Goal: Find specific page/section: Find specific page/section

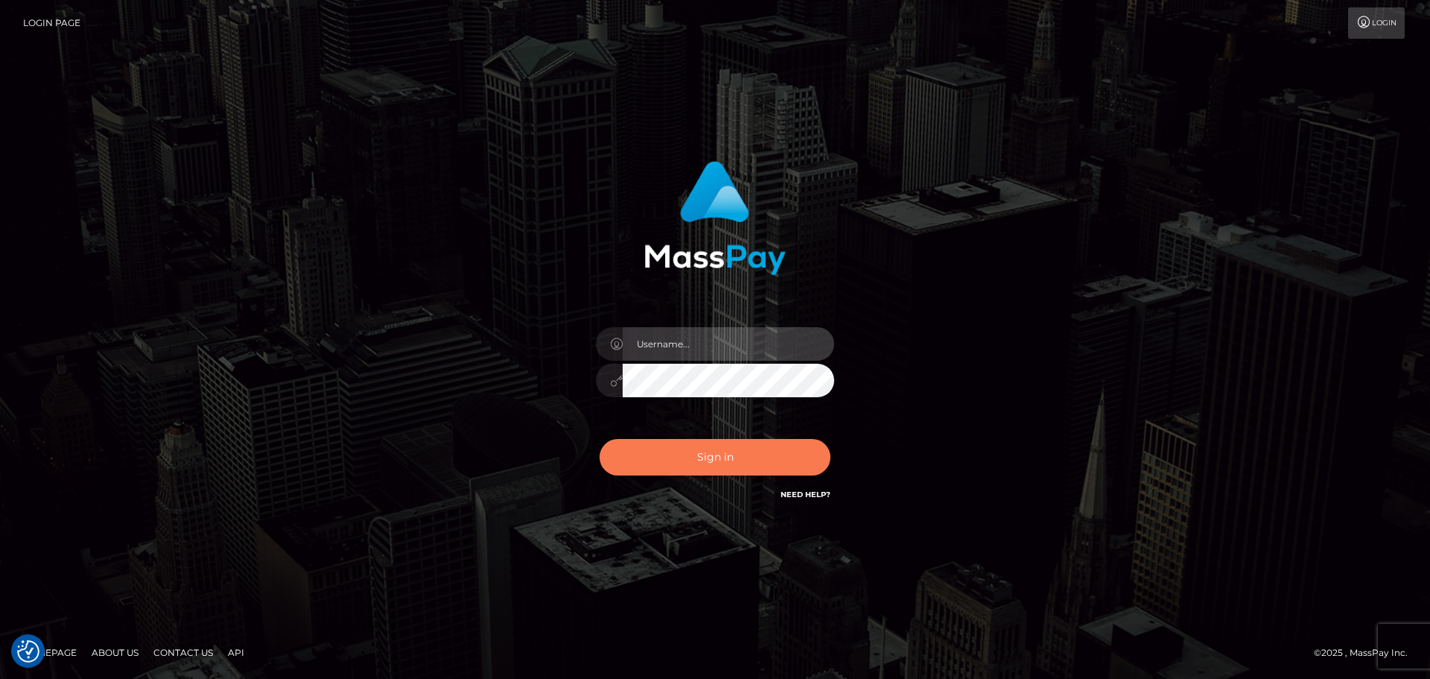
type input "Yassine Slimene"
click at [781, 460] on button "Sign in" at bounding box center [715, 457] width 231 height 36
type input "[PERSON_NAME]"
click at [701, 446] on button "Sign in" at bounding box center [715, 457] width 231 height 36
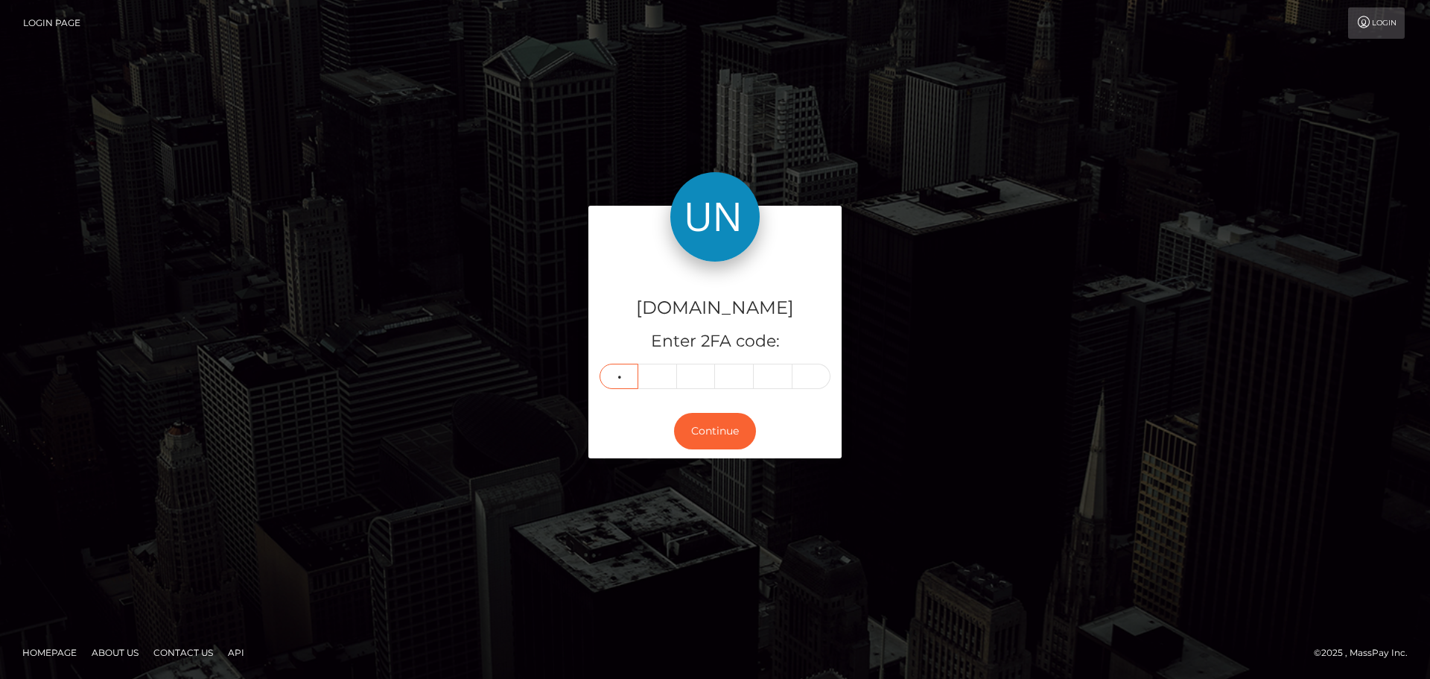
type input "1"
type input "3"
type input "4"
type input "9"
type input "5"
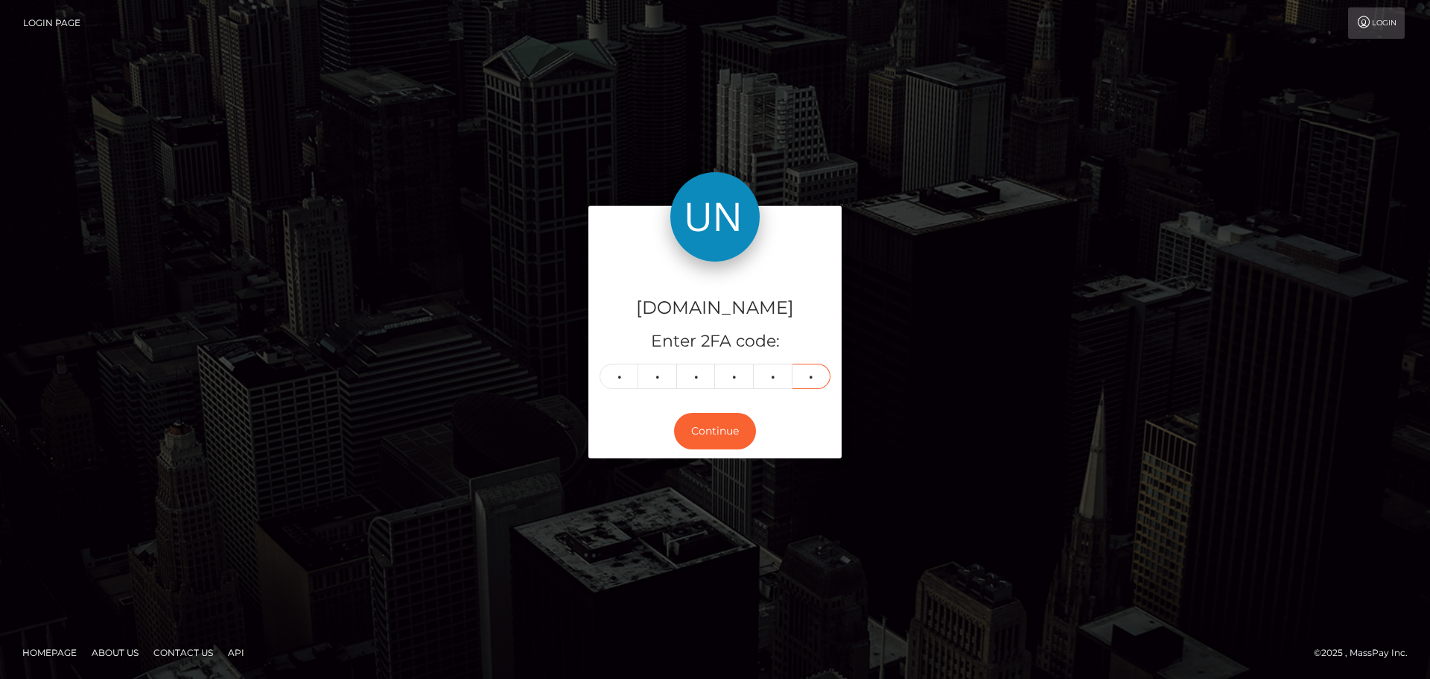
type input "8"
drag, startPoint x: 1423, startPoint y: 11, endPoint x: 898, endPoint y: 182, distance: 551.6
click at [898, 182] on div "Unlockt.me Enter 2FA code: 1 3 4 9 5 8 134958 Continue" at bounding box center [715, 339] width 1430 height 491
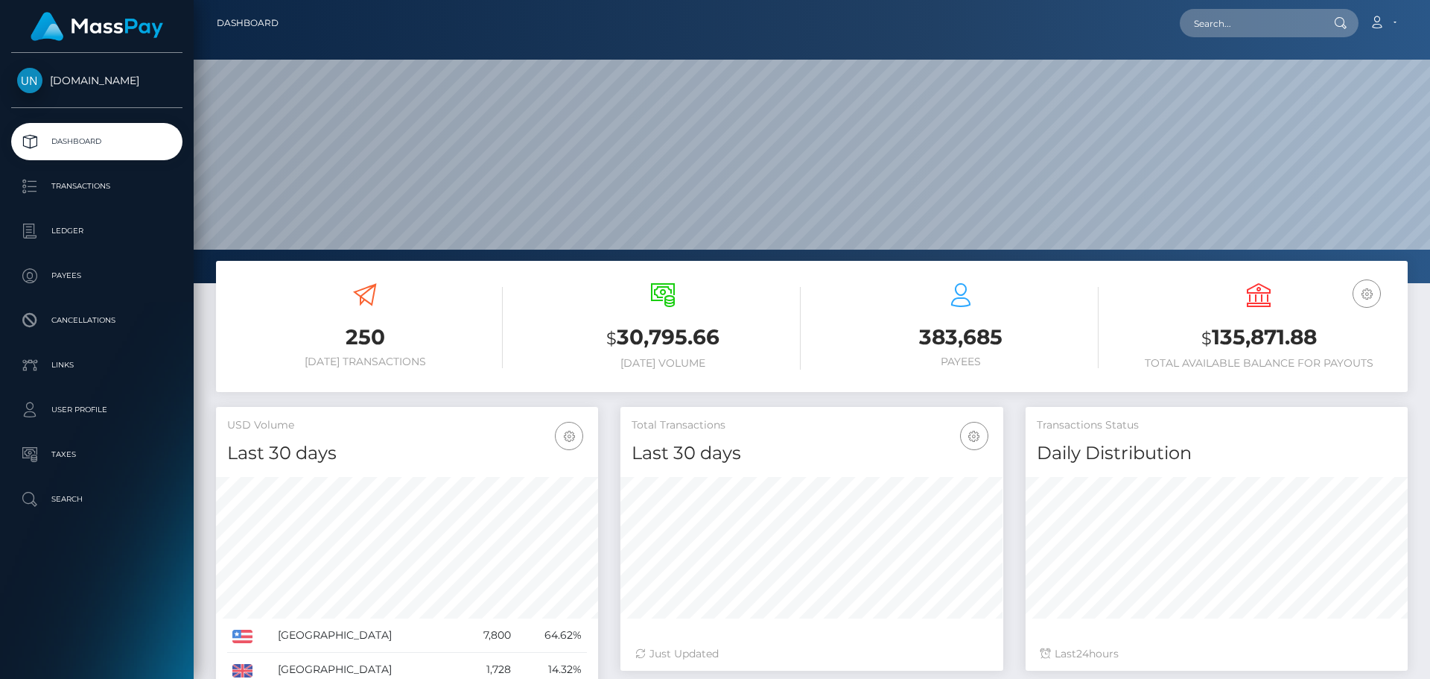
scroll to position [264, 383]
click at [1265, 12] on input "text" at bounding box center [1250, 23] width 140 height 28
paste input "tilabannon04@outlook.com"
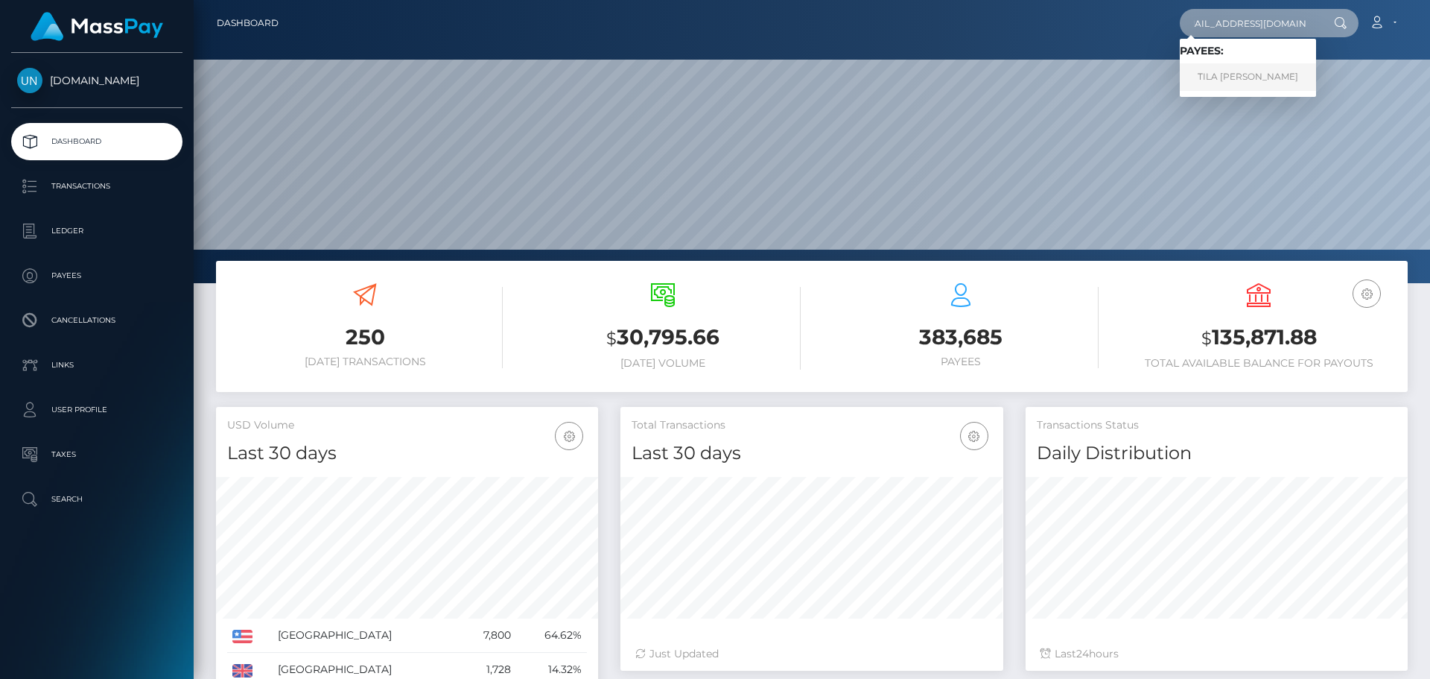
type input "tilabannon04@outlook.com"
click at [1248, 83] on link "TILA SUE BANNON" at bounding box center [1248, 77] width 136 height 28
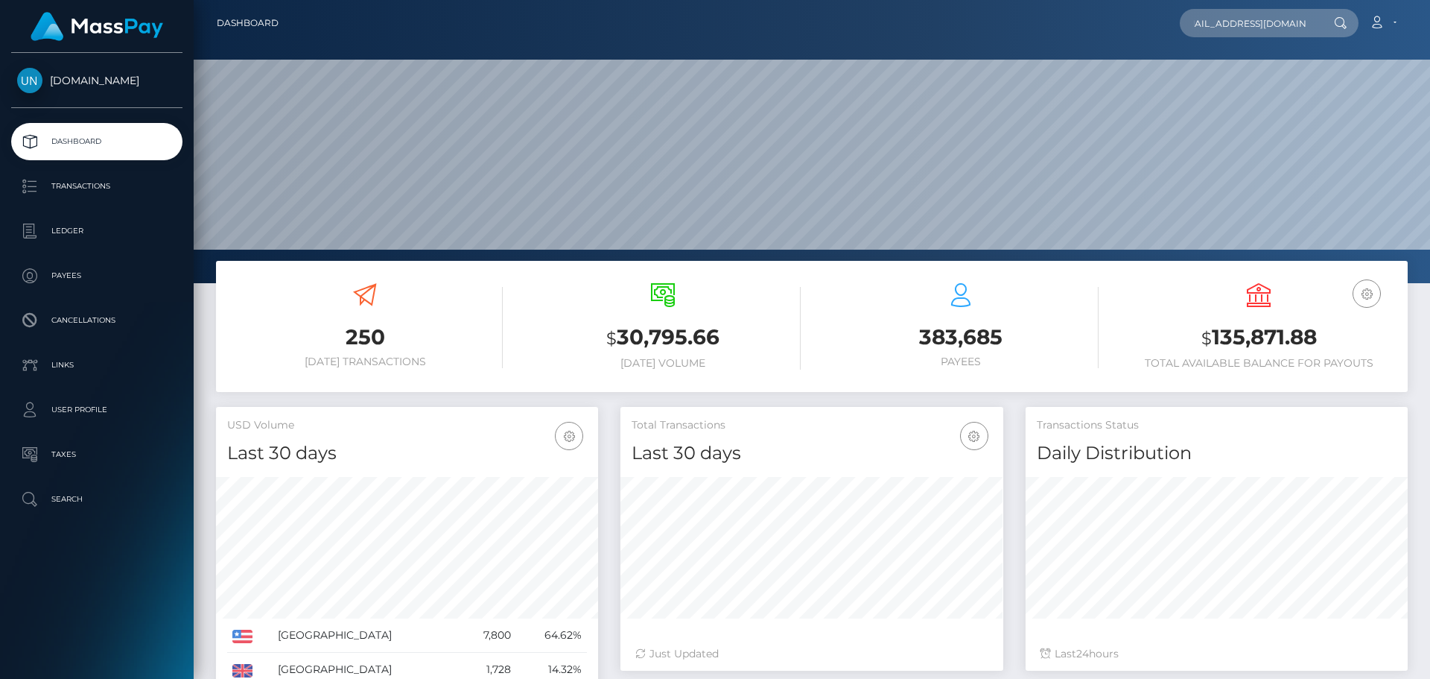
scroll to position [0, 0]
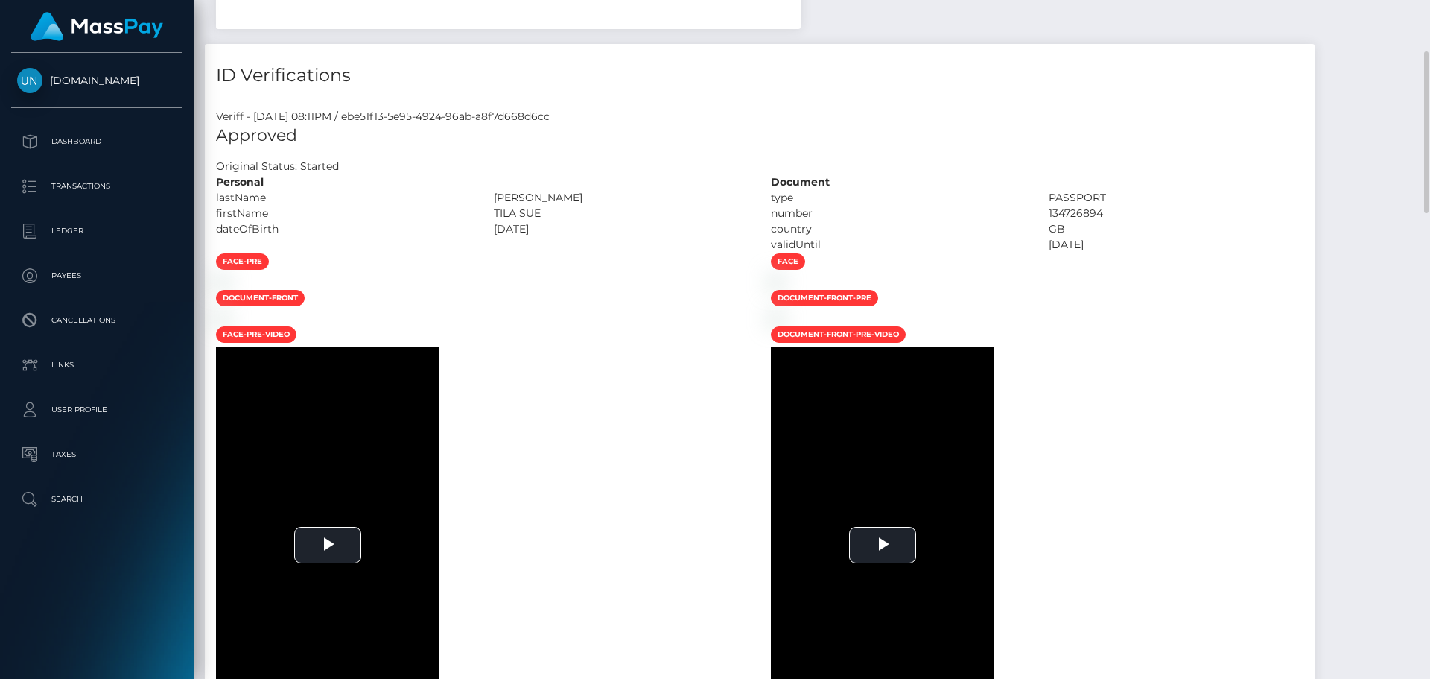
scroll to position [530, 0]
